Goal: Find specific page/section: Find specific page/section

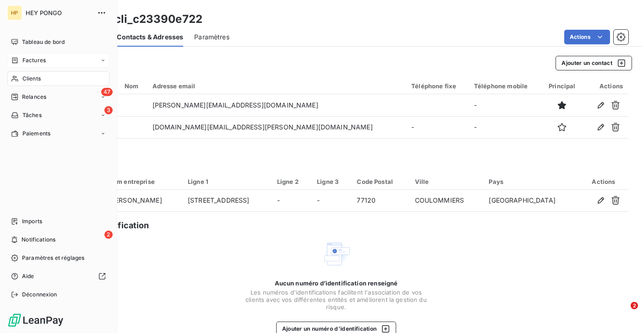
click at [27, 58] on span "Factures" at bounding box center [33, 60] width 23 height 8
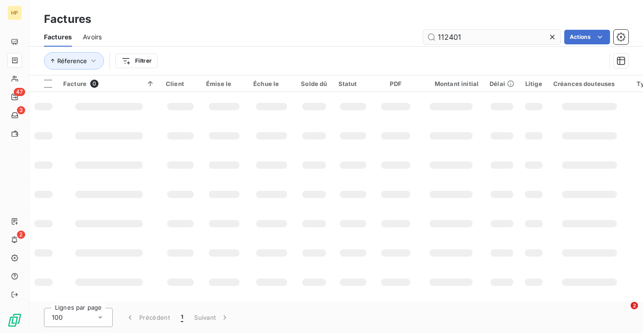
drag, startPoint x: 467, startPoint y: 37, endPoint x: 450, endPoint y: 40, distance: 17.6
click at [449, 38] on input "112401" at bounding box center [491, 37] width 137 height 15
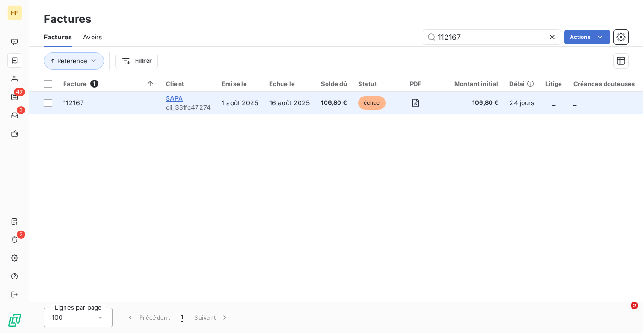
type input "112167"
click at [175, 100] on span "SAPA" at bounding box center [174, 98] width 17 height 8
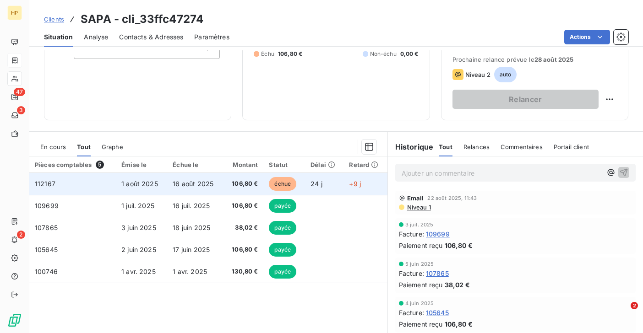
scroll to position [150, 0]
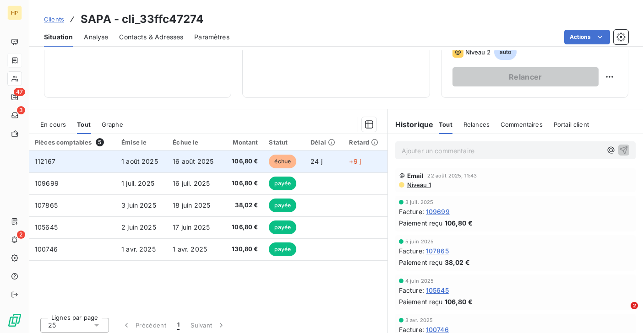
click at [231, 157] on span "106,80 €" at bounding box center [243, 161] width 29 height 9
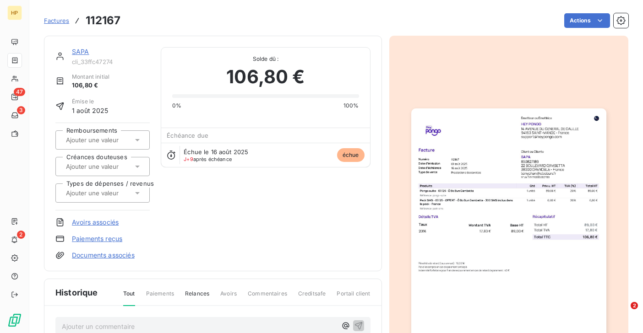
click at [83, 51] on link "SAPA" at bounding box center [80, 52] width 17 height 8
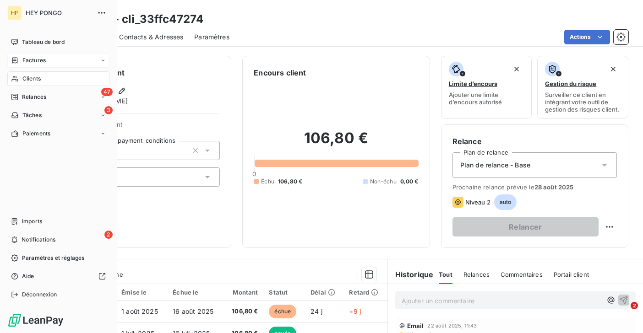
click at [22, 78] on div "Clients" at bounding box center [58, 78] width 102 height 15
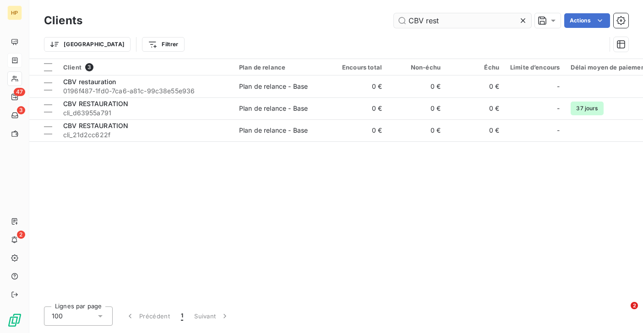
drag, startPoint x: 438, startPoint y: 22, endPoint x: 406, endPoint y: 19, distance: 31.7
click at [406, 19] on input "CBV rest" at bounding box center [462, 20] width 137 height 15
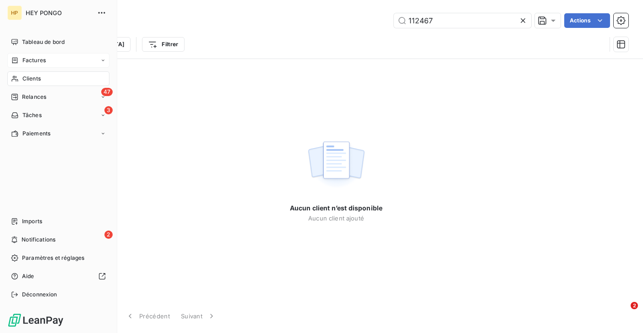
type input "112467"
click at [19, 59] on div "Factures" at bounding box center [28, 60] width 35 height 8
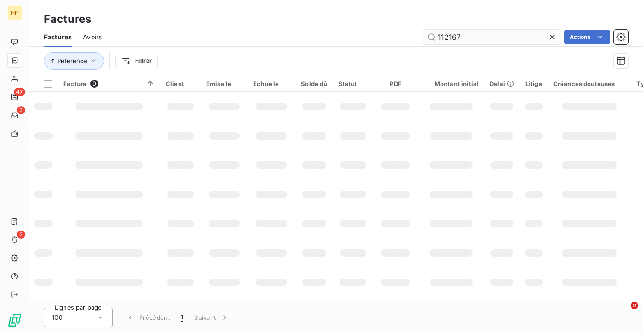
drag, startPoint x: 462, startPoint y: 38, endPoint x: 434, endPoint y: 35, distance: 27.7
click at [434, 35] on input "112167" at bounding box center [491, 37] width 137 height 15
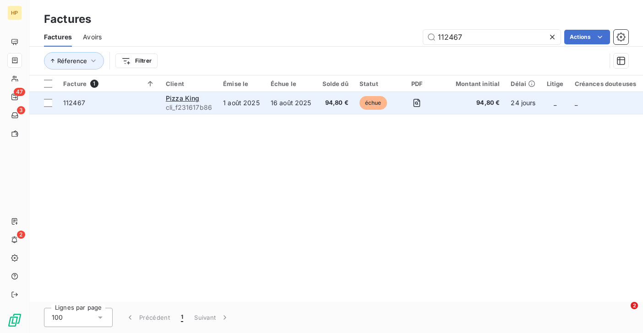
type input "112467"
click at [184, 106] on span "cli_f231617b86" at bounding box center [189, 107] width 46 height 9
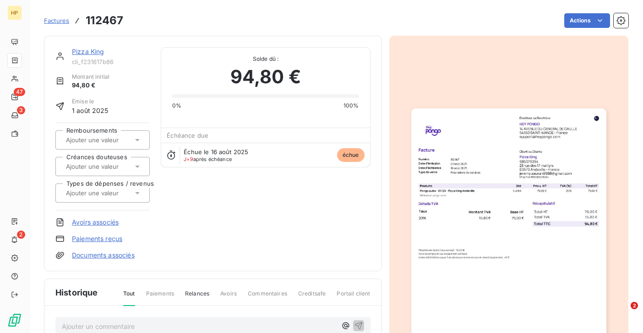
click at [91, 52] on link "Pizza King" at bounding box center [88, 52] width 33 height 8
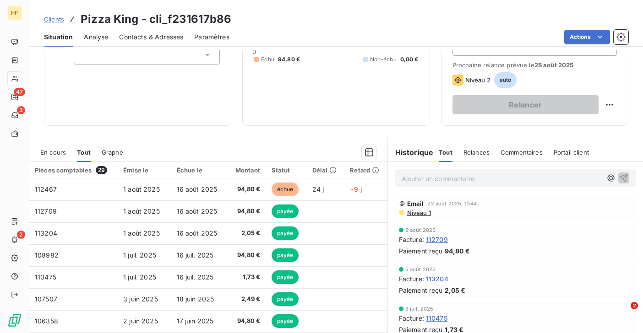
scroll to position [148, 0]
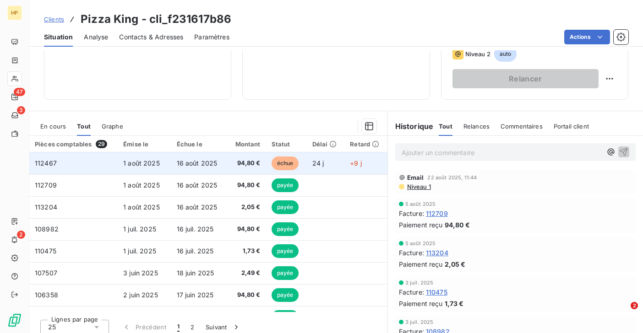
click at [186, 159] on span "16 août 2025" at bounding box center [197, 163] width 41 height 8
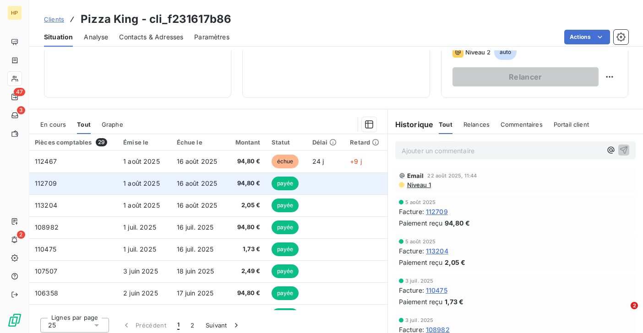
click at [190, 185] on td "16 août 2025" at bounding box center [198, 184] width 55 height 22
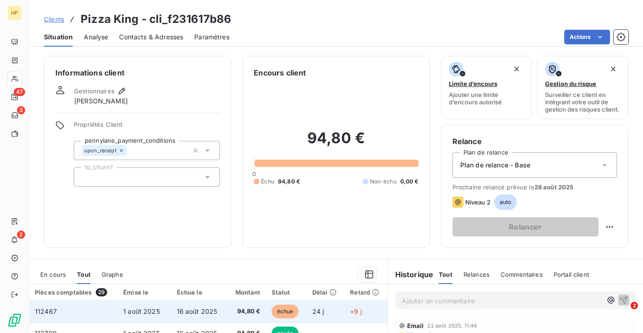
click at [189, 308] on span "16 août 2025" at bounding box center [197, 312] width 41 height 8
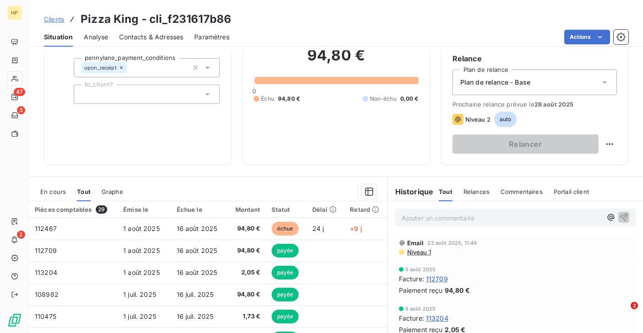
scroll to position [138, 0]
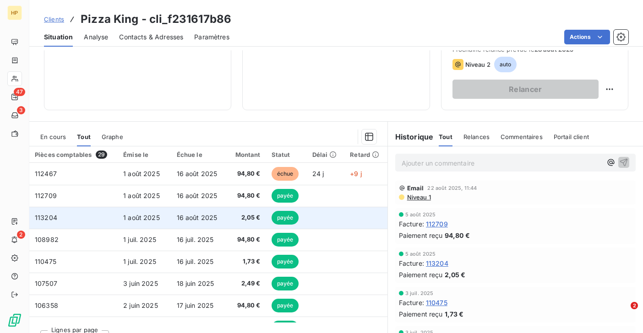
click at [195, 214] on span "16 août 2025" at bounding box center [197, 218] width 41 height 8
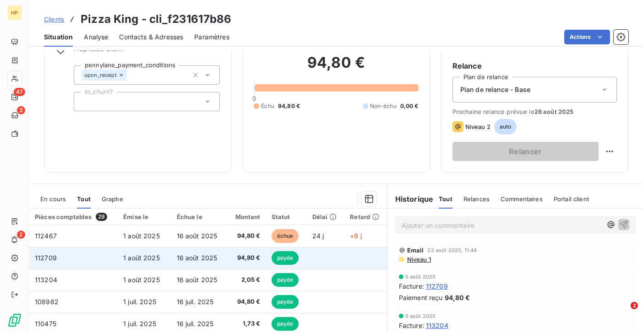
scroll to position [114, 0]
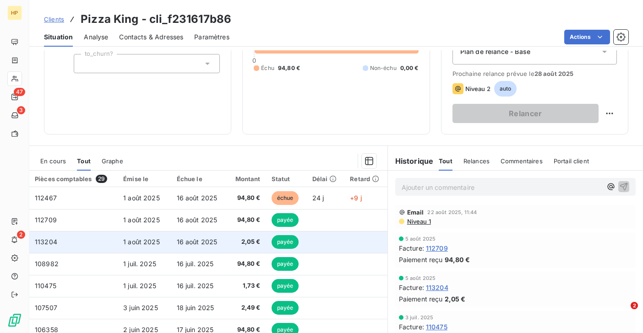
click at [148, 238] on span "1 août 2025" at bounding box center [141, 242] width 37 height 8
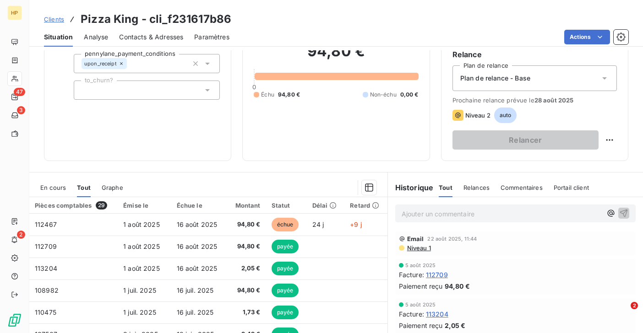
scroll to position [135, 0]
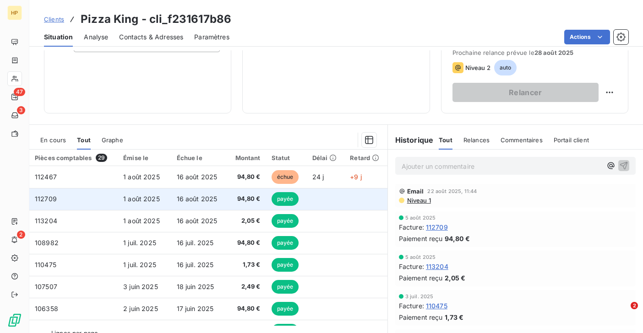
click at [177, 195] on span "16 août 2025" at bounding box center [197, 199] width 41 height 8
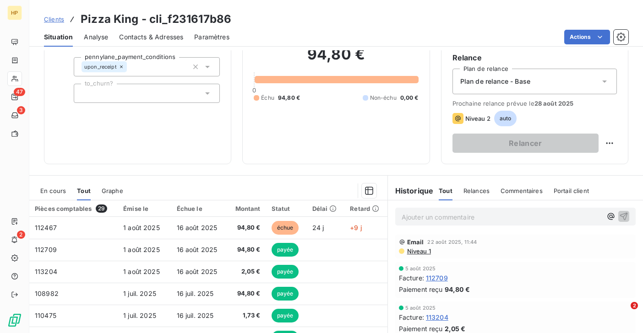
scroll to position [142, 0]
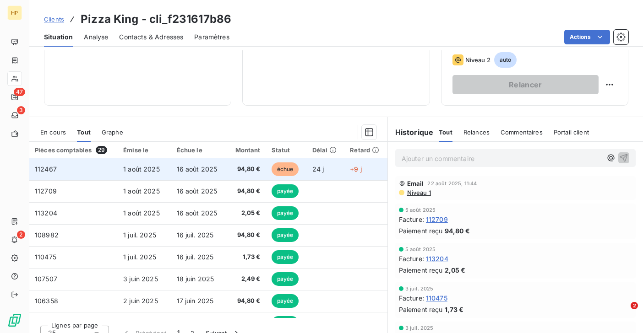
click at [232, 165] on span "94,80 €" at bounding box center [245, 169] width 29 height 9
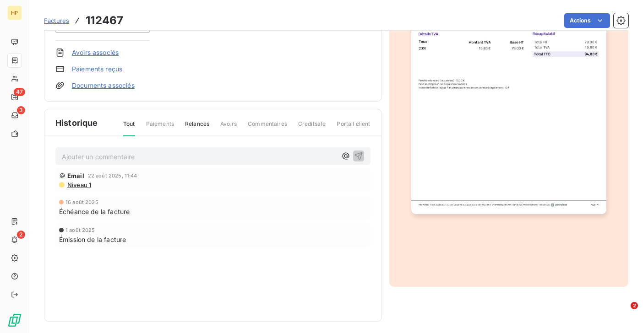
scroll to position [173, 0]
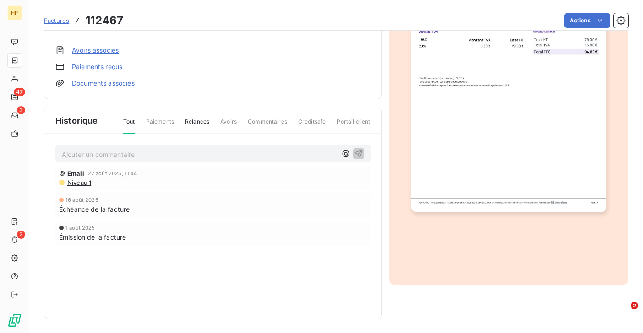
click at [133, 123] on span "Tout" at bounding box center [129, 126] width 12 height 16
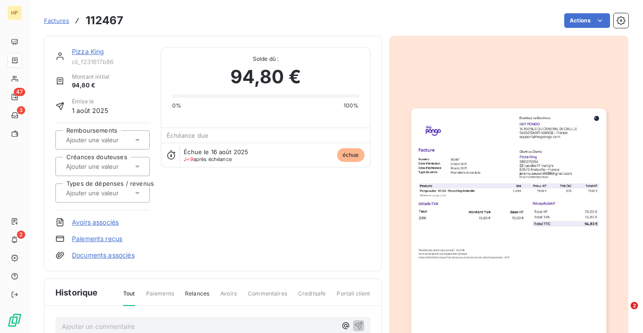
click at [86, 54] on link "Pizza King" at bounding box center [88, 52] width 33 height 8
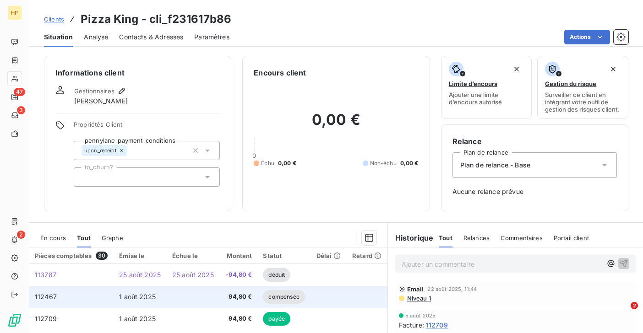
scroll to position [23, 0]
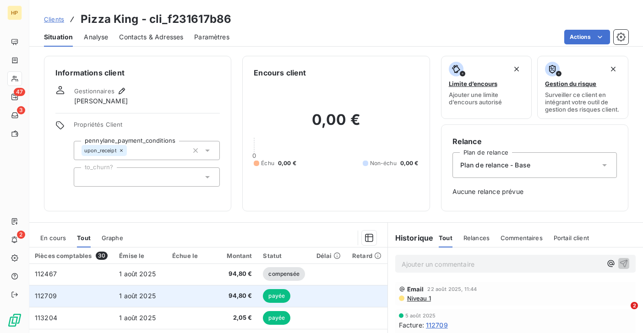
click at [130, 294] on span "1 août 2025" at bounding box center [137, 296] width 37 height 8
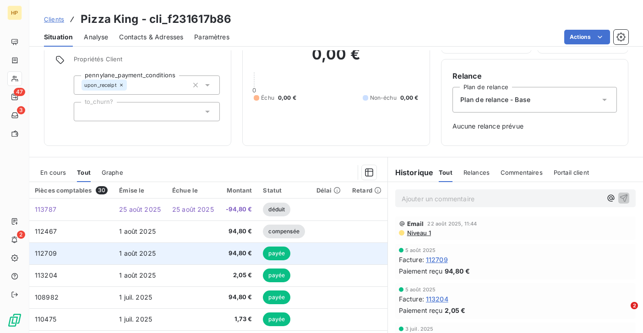
scroll to position [79, 0]
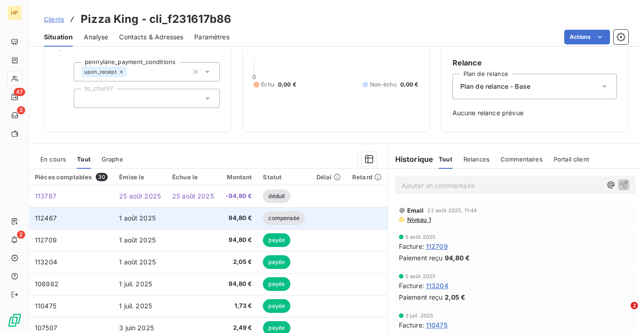
click at [138, 222] on td "1 août 2025" at bounding box center [140, 218] width 53 height 22
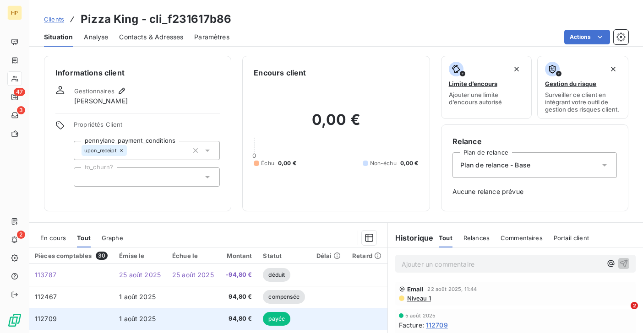
click at [157, 321] on td "1 août 2025" at bounding box center [140, 319] width 53 height 22
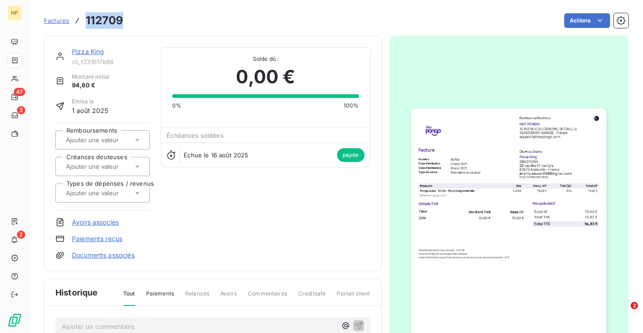
drag, startPoint x: 125, startPoint y: 24, endPoint x: 87, endPoint y: 21, distance: 38.6
click at [87, 21] on div "Factures 112709 Actions" at bounding box center [336, 20] width 584 height 19
copy h3 "112709"
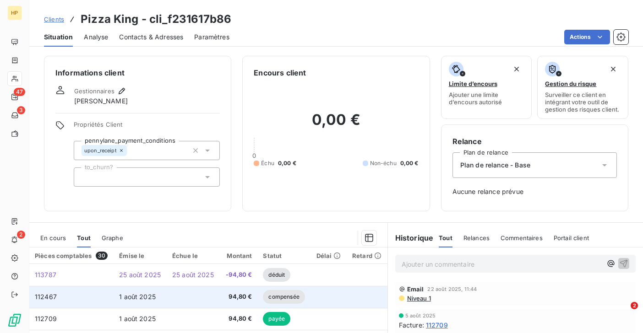
click at [114, 295] on td "1 août 2025" at bounding box center [140, 297] width 53 height 22
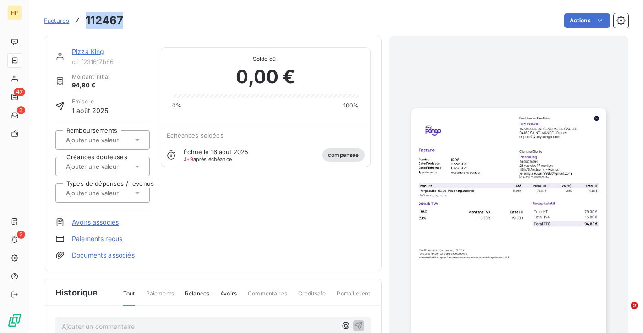
drag, startPoint x: 123, startPoint y: 22, endPoint x: 87, endPoint y: 22, distance: 36.2
click at [87, 22] on div "Factures 112467 Actions" at bounding box center [336, 20] width 584 height 19
copy h3 "112467"
click at [92, 49] on link "Pizza King" at bounding box center [88, 52] width 33 height 8
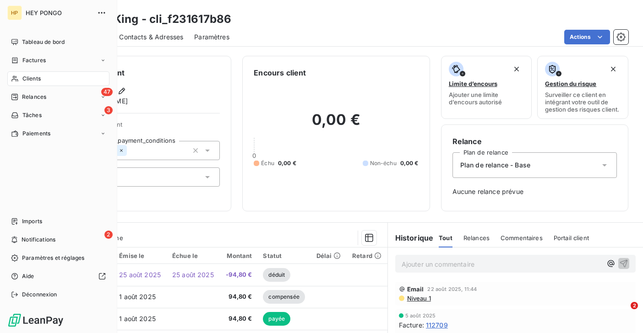
click at [29, 76] on span "Clients" at bounding box center [31, 79] width 18 height 8
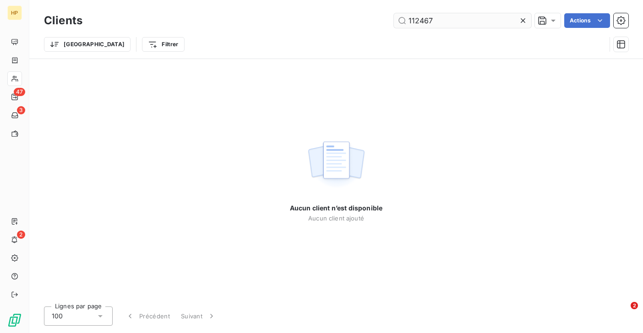
drag, startPoint x: 439, startPoint y: 20, endPoint x: 406, endPoint y: 20, distance: 33.0
click at [406, 20] on input "112467" at bounding box center [462, 20] width 137 height 15
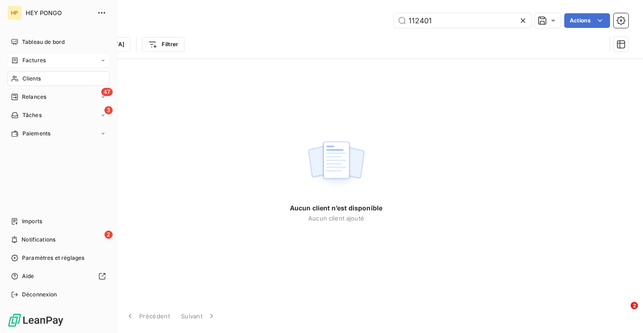
type input "112401"
click at [18, 60] on icon at bounding box center [15, 60] width 8 height 7
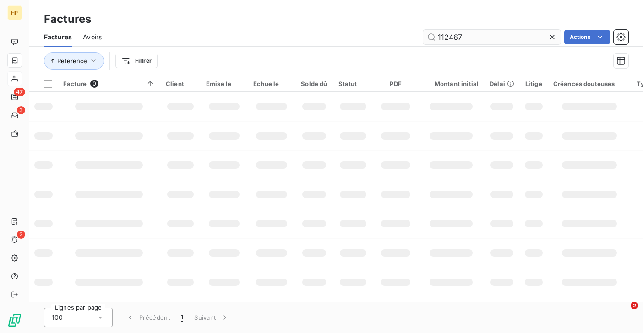
drag, startPoint x: 465, startPoint y: 39, endPoint x: 434, endPoint y: 37, distance: 30.3
click at [434, 37] on input "112467" at bounding box center [491, 37] width 137 height 15
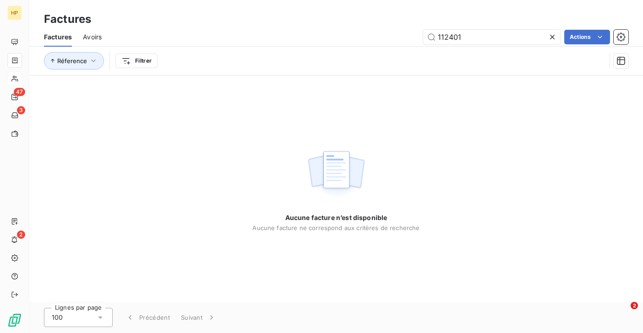
type input "112401"
click at [552, 38] on icon at bounding box center [552, 37] width 9 height 9
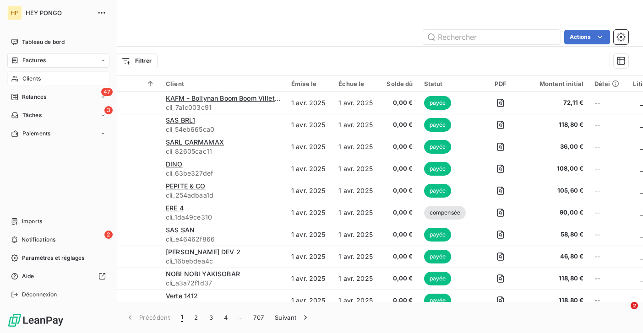
click at [23, 78] on span "Clients" at bounding box center [31, 79] width 18 height 8
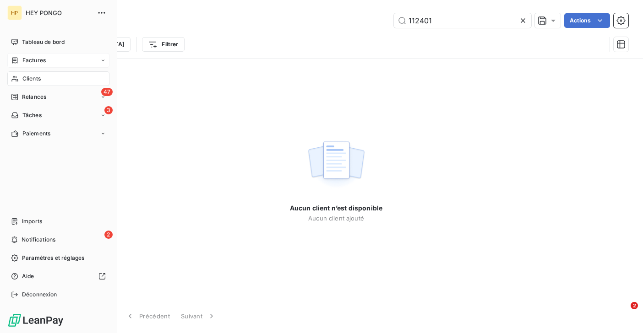
click at [26, 60] on span "Factures" at bounding box center [33, 60] width 23 height 8
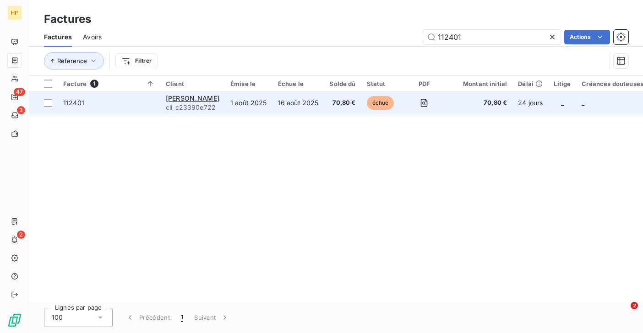
type input "112401"
click at [189, 104] on span "cli_c23390e722" at bounding box center [193, 107] width 54 height 9
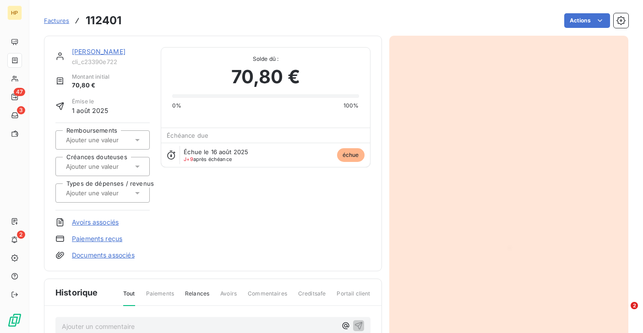
click at [81, 49] on link "[PERSON_NAME]" at bounding box center [99, 52] width 54 height 8
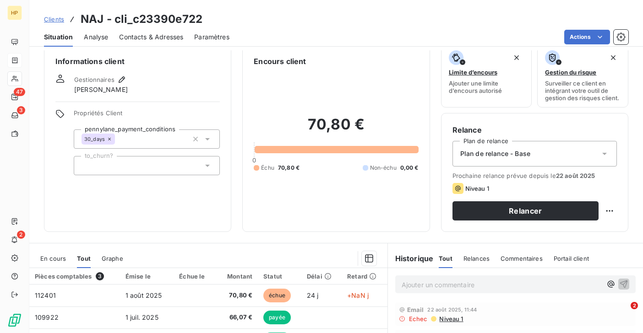
scroll to position [13, 0]
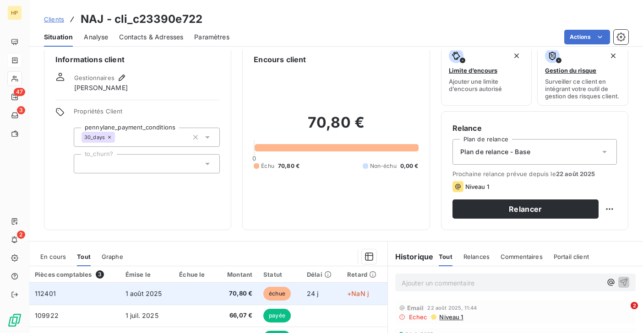
click at [178, 296] on td at bounding box center [195, 294] width 42 height 22
